Goal: Find contact information: Find contact information

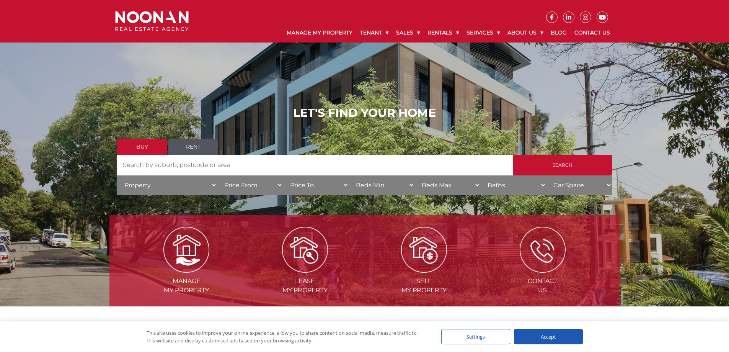
click at [197, 150] on link "Rent" at bounding box center [193, 147] width 50 height 16
click at [593, 32] on link "Contact Us" at bounding box center [591, 33] width 43 height 20
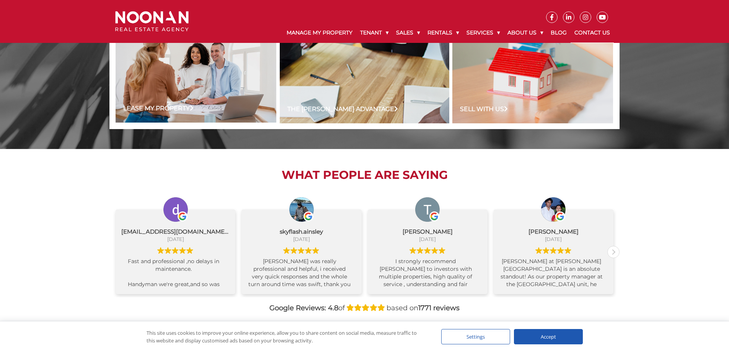
scroll to position [787, 0]
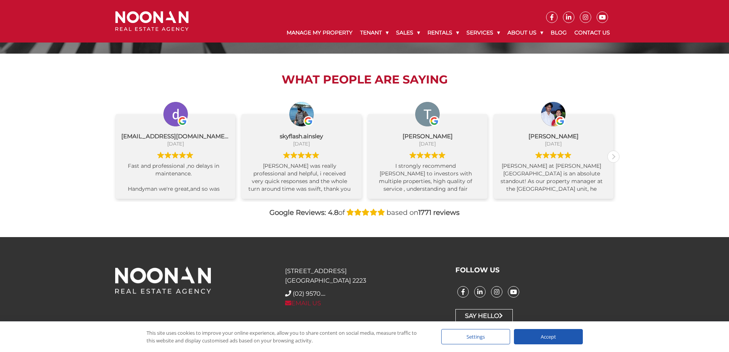
click at [307, 305] on link "EMAIL US" at bounding box center [303, 302] width 36 height 7
click at [588, 33] on link "Contact Us" at bounding box center [591, 33] width 43 height 20
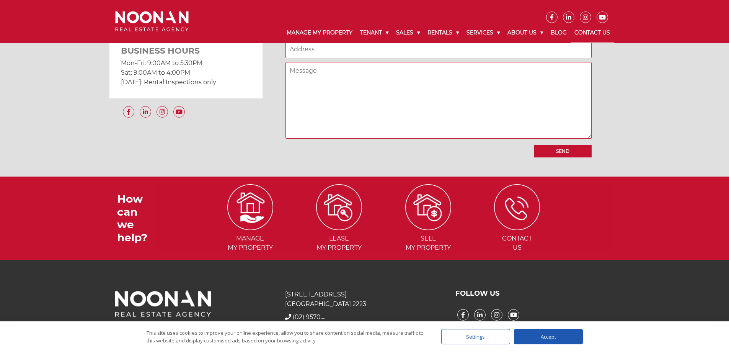
scroll to position [709, 0]
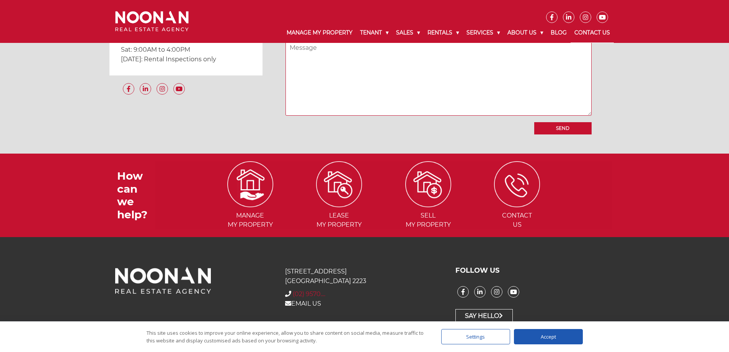
click at [316, 295] on span "(02) 9570...." at bounding box center [309, 293] width 33 height 7
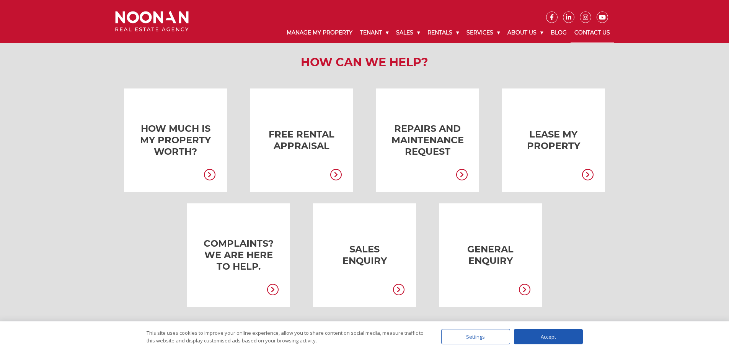
scroll to position [0, 0]
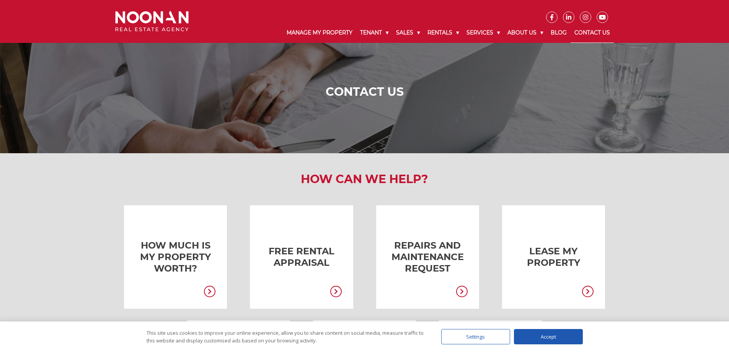
click at [608, 37] on link "Contact Us" at bounding box center [591, 33] width 43 height 20
click at [590, 37] on link "Contact Us" at bounding box center [591, 33] width 43 height 20
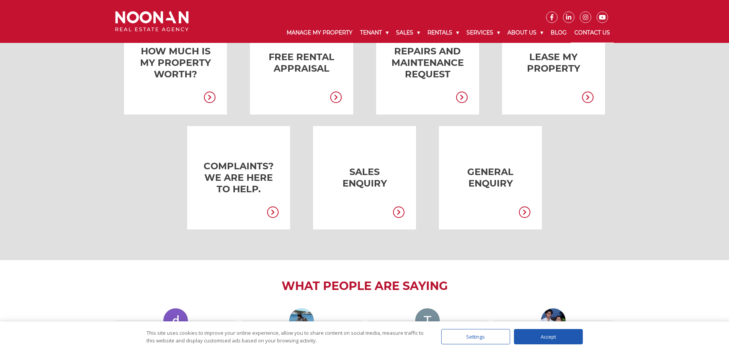
scroll to position [194, 0]
click at [502, 175] on link at bounding box center [478, 176] width 103 height 103
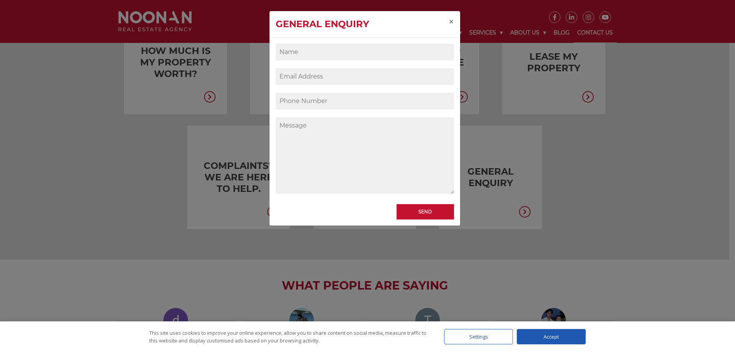
click at [549, 167] on div "General Enquiry × Send" at bounding box center [367, 176] width 735 height 352
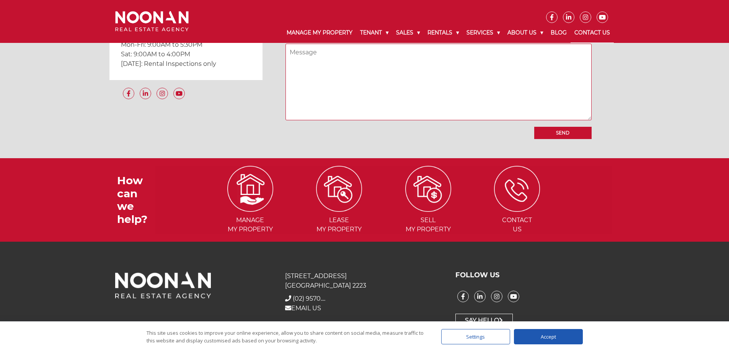
scroll to position [709, 0]
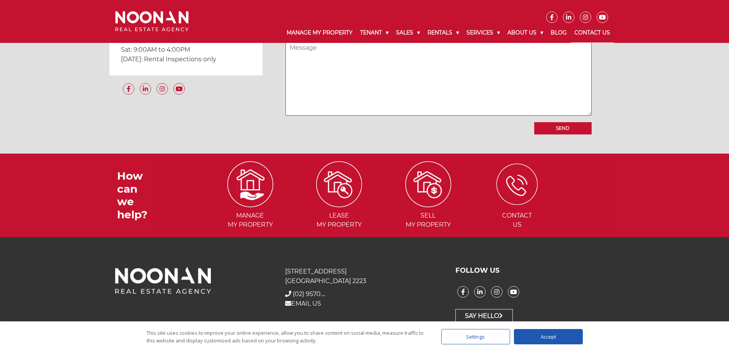
click at [523, 185] on img at bounding box center [516, 183] width 41 height 41
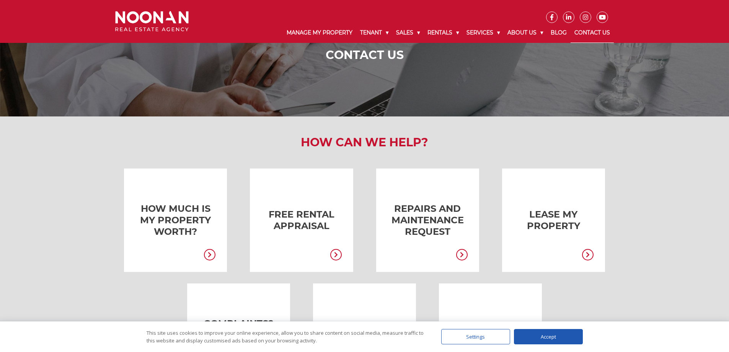
scroll to position [44, 0]
